Goal: Task Accomplishment & Management: Use online tool/utility

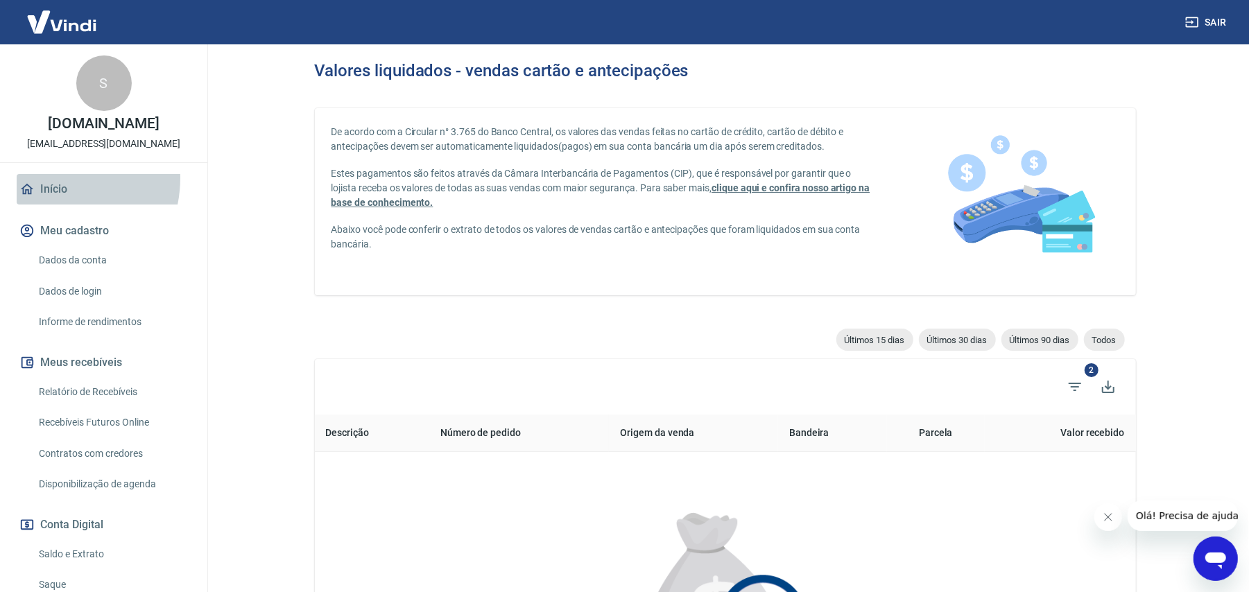
click at [50, 178] on link "Início" at bounding box center [104, 189] width 174 height 31
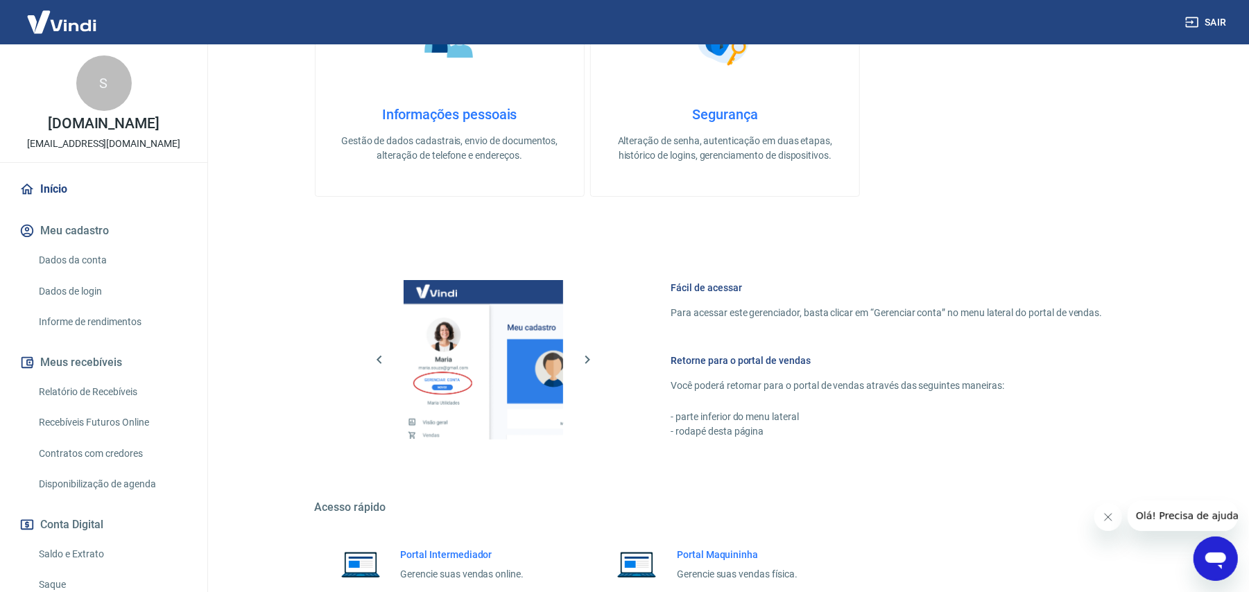
scroll to position [489, 0]
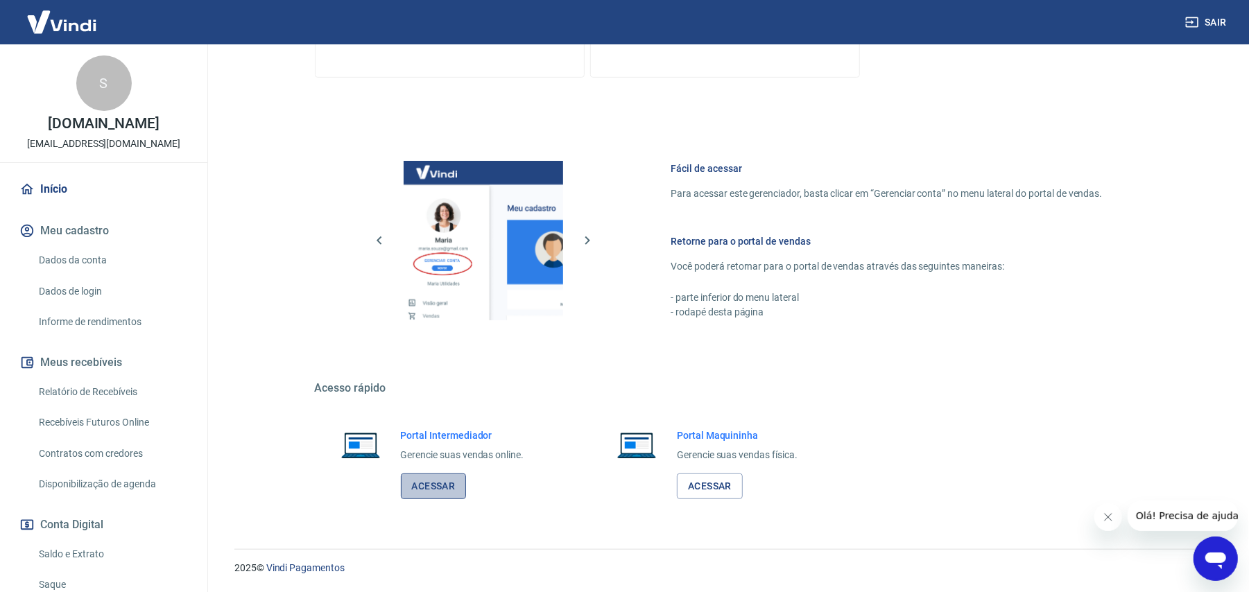
click at [436, 483] on link "Acessar" at bounding box center [434, 487] width 66 height 26
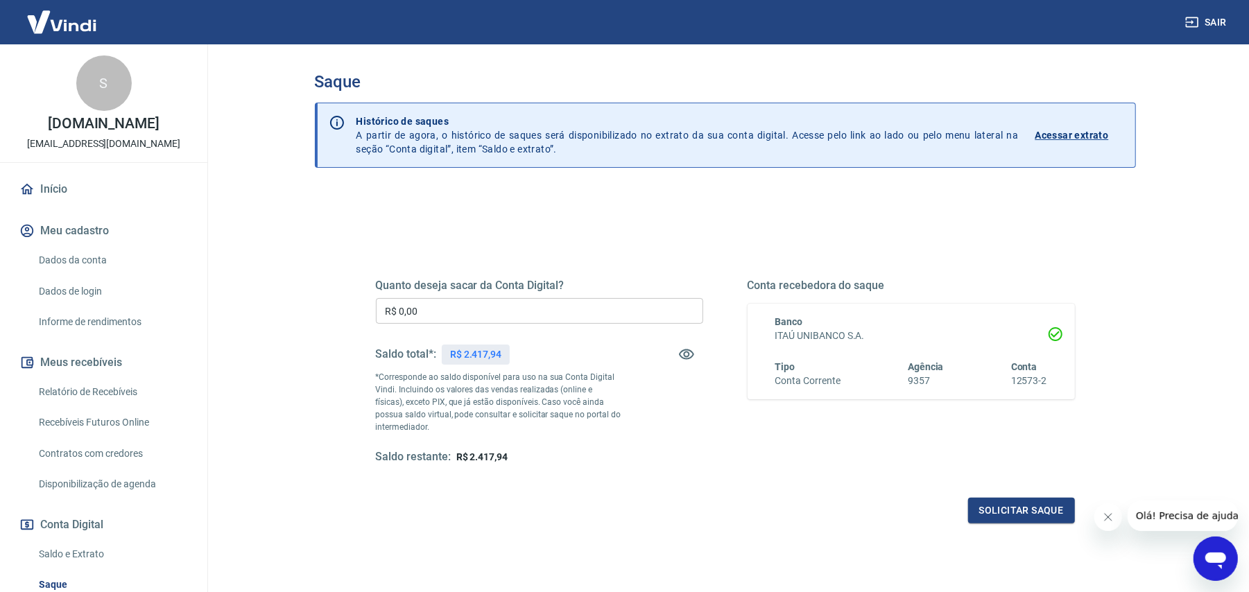
click at [566, 311] on input "R$ 0,00" at bounding box center [539, 311] width 327 height 26
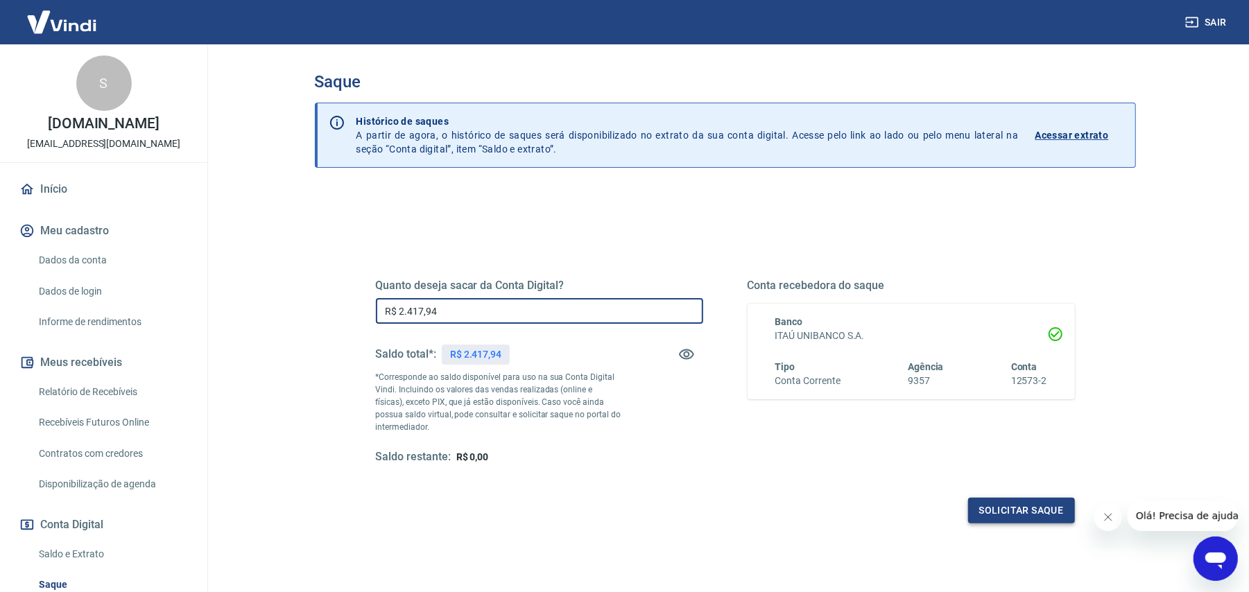
type input "R$ 2.417,94"
click at [1035, 513] on button "Solicitar saque" at bounding box center [1021, 511] width 107 height 26
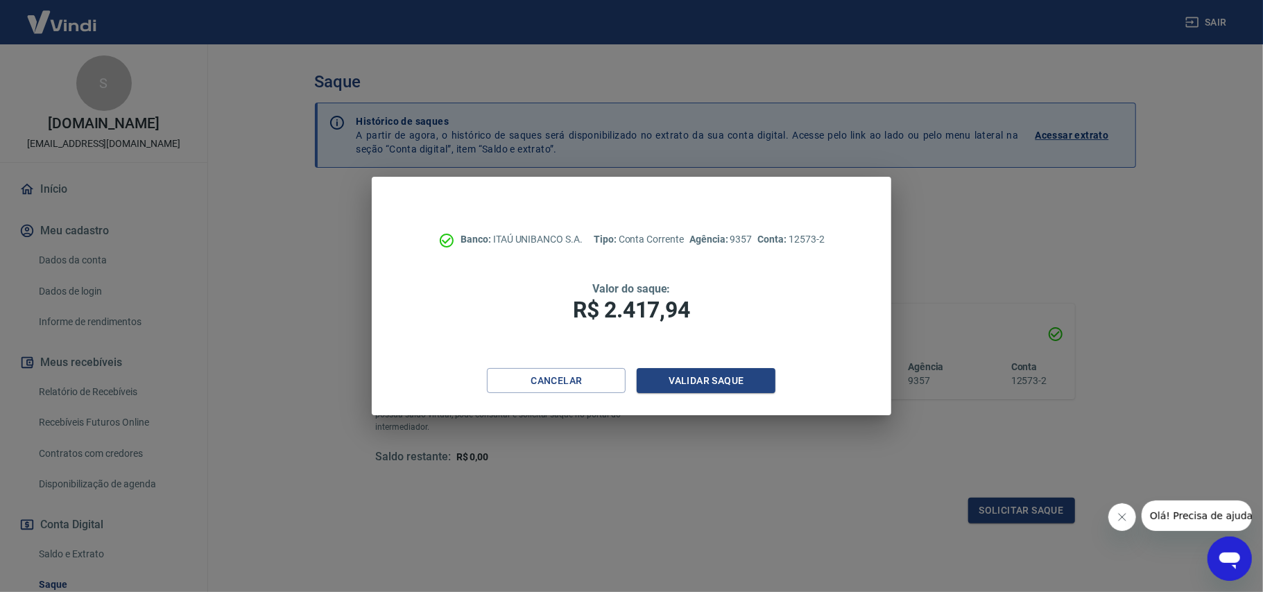
click at [1085, 308] on div "Banco: ITAÚ UNIBANCO S.A. Tipo: Conta Corrente Agência: 9357 Conta: 12573-2 Val…" at bounding box center [631, 296] width 1263 height 592
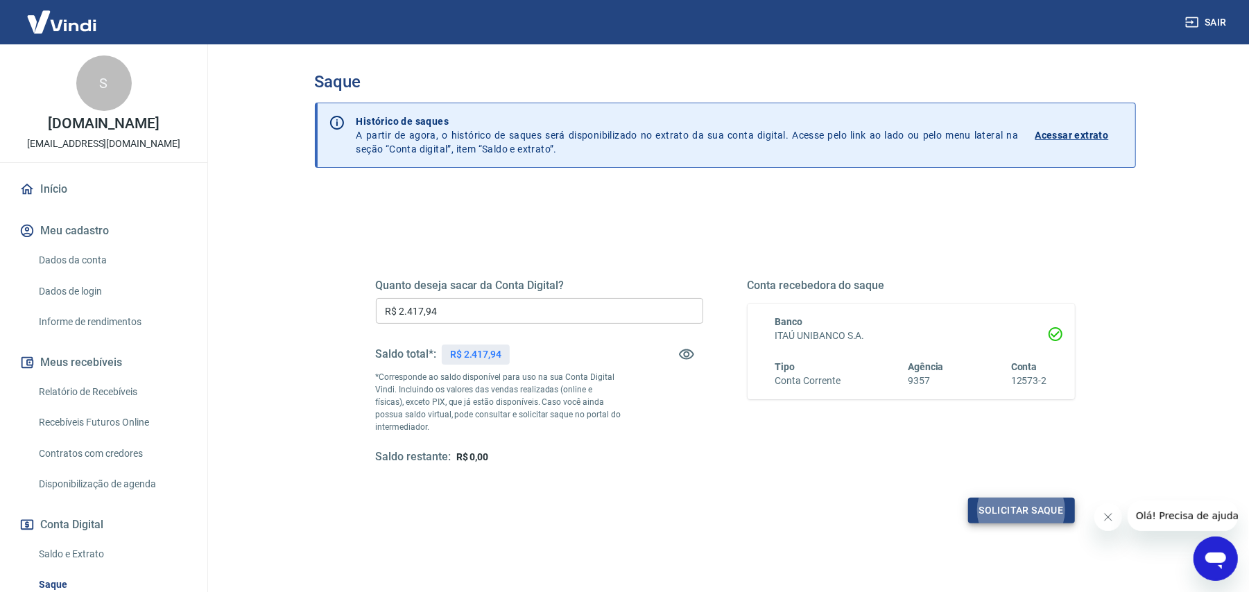
click at [1002, 506] on button "Solicitar saque" at bounding box center [1021, 511] width 107 height 26
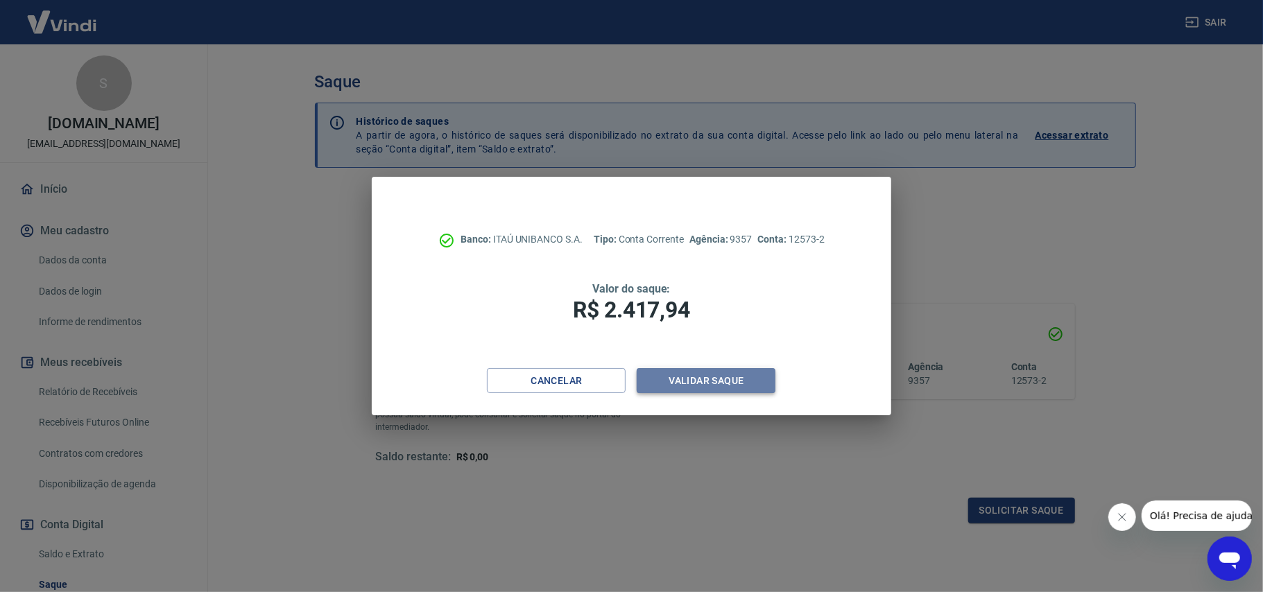
click at [696, 381] on button "Validar saque" at bounding box center [706, 381] width 139 height 26
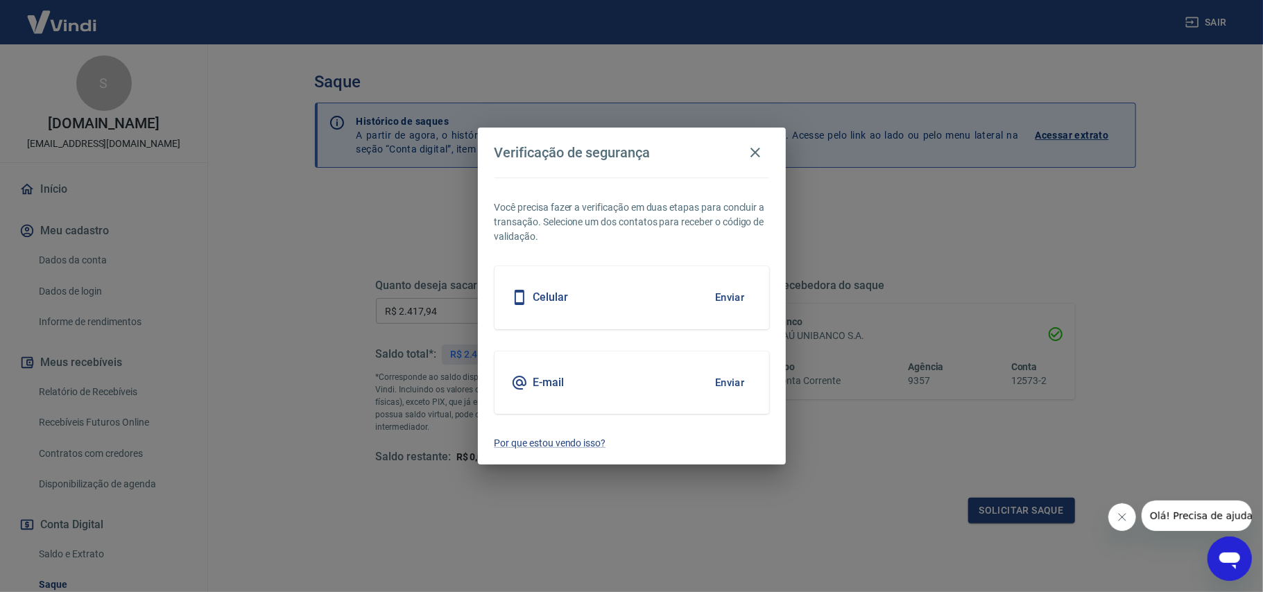
click at [739, 381] on button "Enviar" at bounding box center [730, 382] width 45 height 29
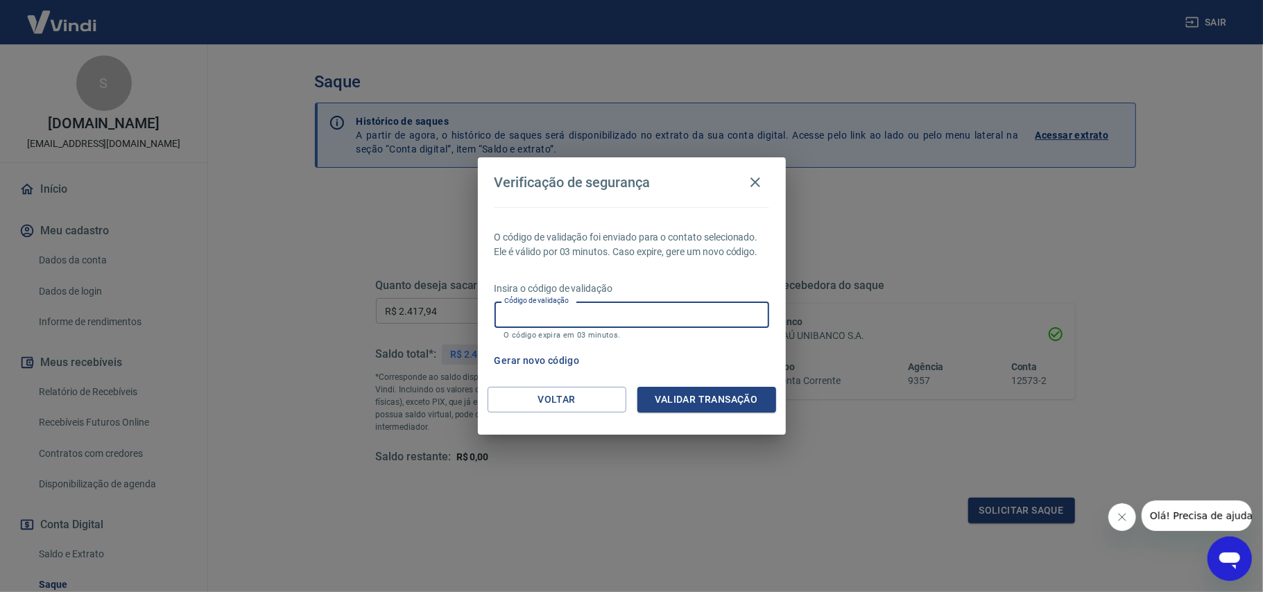
click at [590, 304] on input "Código de validação" at bounding box center [632, 315] width 275 height 26
type input "417633"
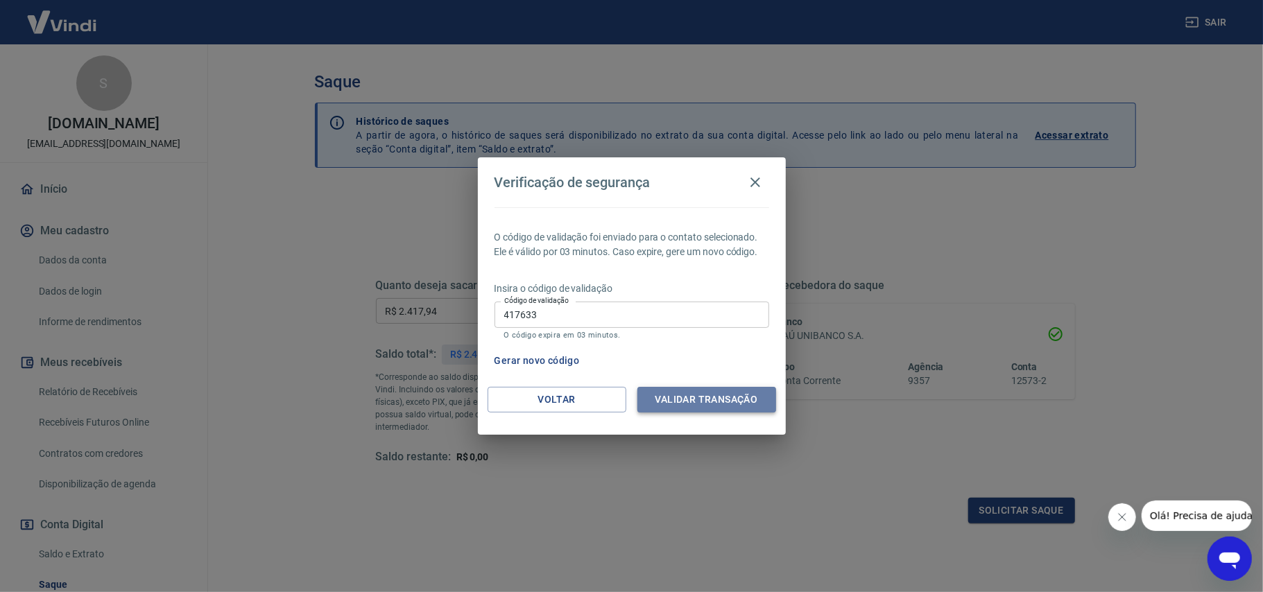
click at [739, 403] on button "Validar transação" at bounding box center [706, 400] width 139 height 26
